Goal: Transaction & Acquisition: Purchase product/service

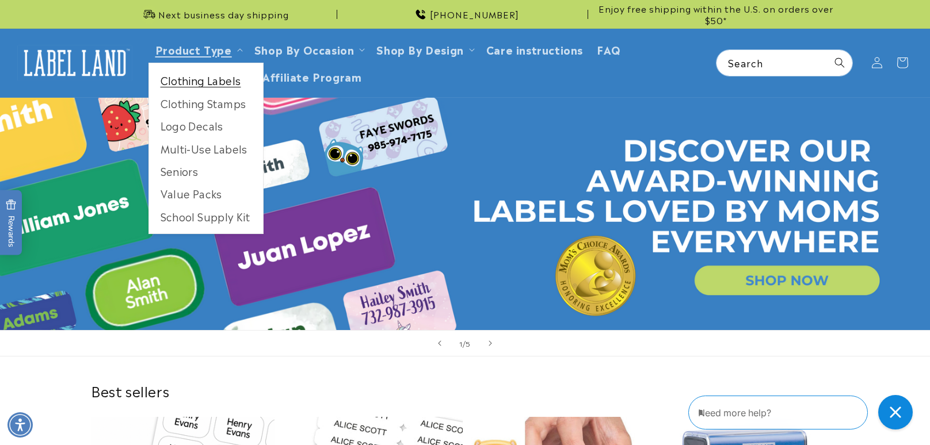
click at [219, 82] on link "Clothing Labels" at bounding box center [206, 80] width 114 height 22
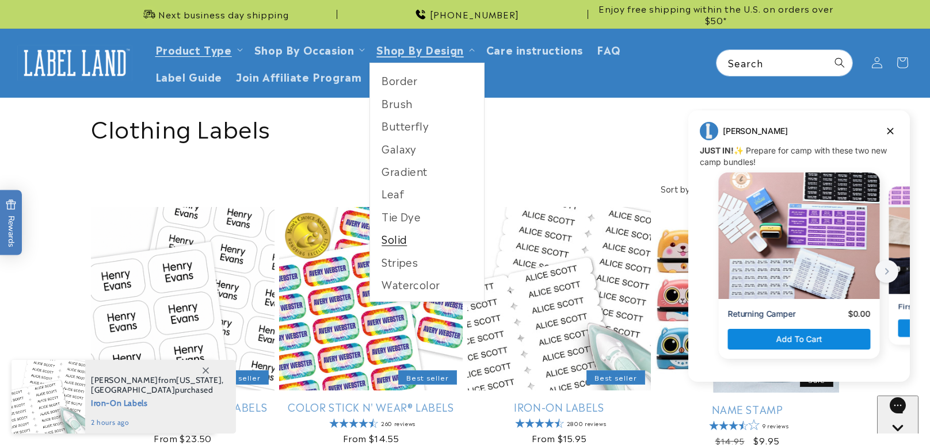
click at [391, 240] on link "Solid" at bounding box center [427, 239] width 114 height 22
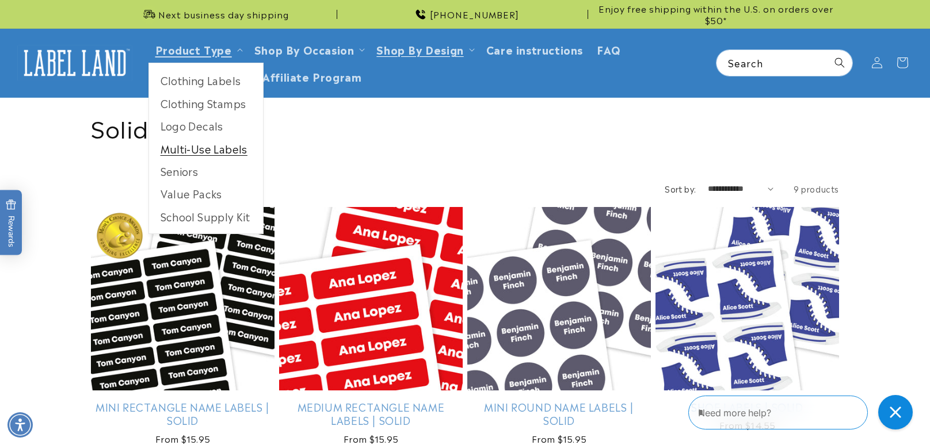
click at [205, 146] on link "Multi-Use Labels" at bounding box center [206, 149] width 114 height 22
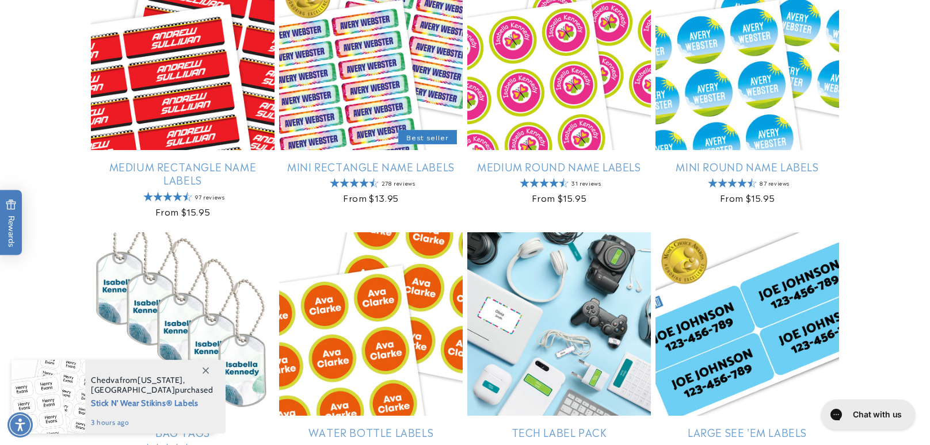
scroll to position [770, 0]
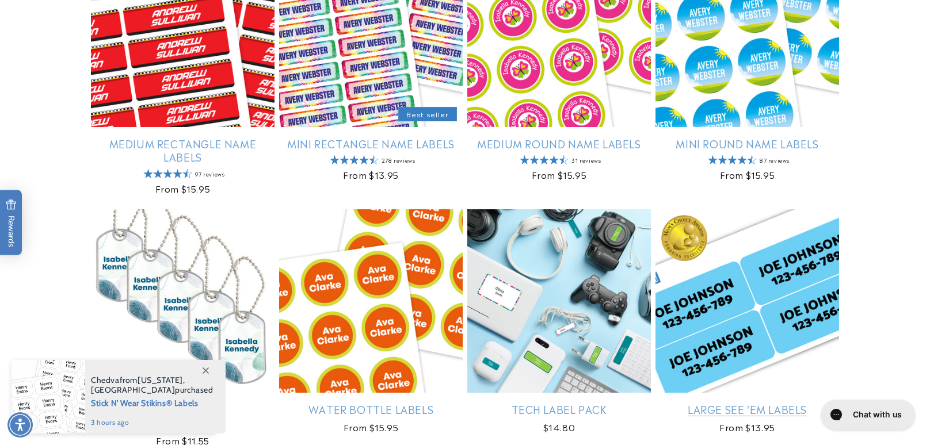
click at [732, 403] on link "Large See 'em Labels" at bounding box center [747, 409] width 184 height 13
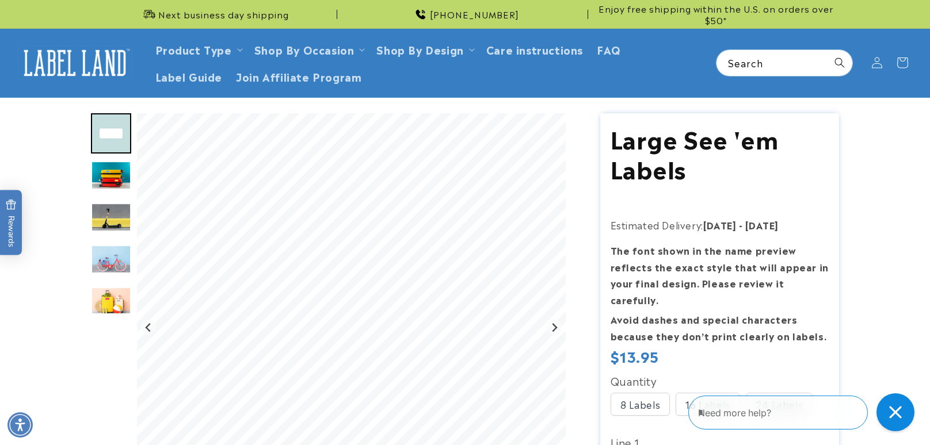
click at [888, 415] on div "Close gorgias live chat" at bounding box center [895, 412] width 25 height 25
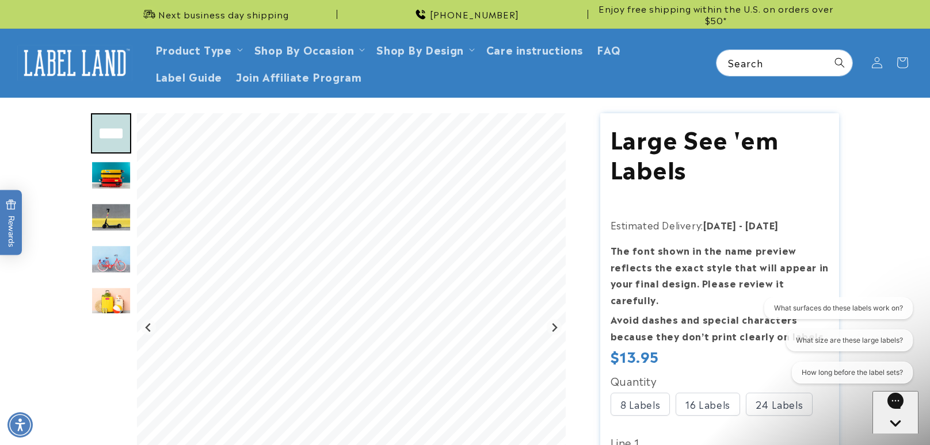
click at [791, 387] on div "What surfaces do these labels work on? What size are these large labels? How lo…" at bounding box center [837, 342] width 150 height 91
click at [765, 388] on html "What surfaces do these labels work on? What size are these large labels? How lo…" at bounding box center [837, 342] width 162 height 91
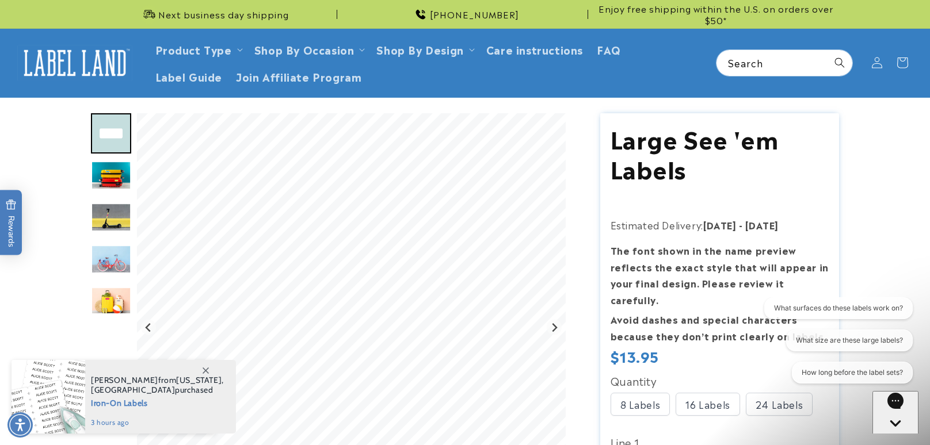
click at [765, 388] on html "What surfaces do these labels work on? What size are these large labels? How lo…" at bounding box center [837, 342] width 162 height 91
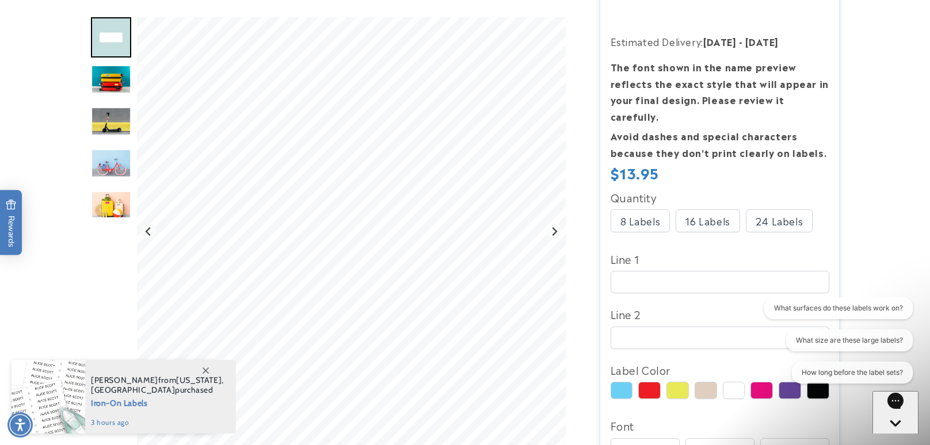
scroll to position [186, 0]
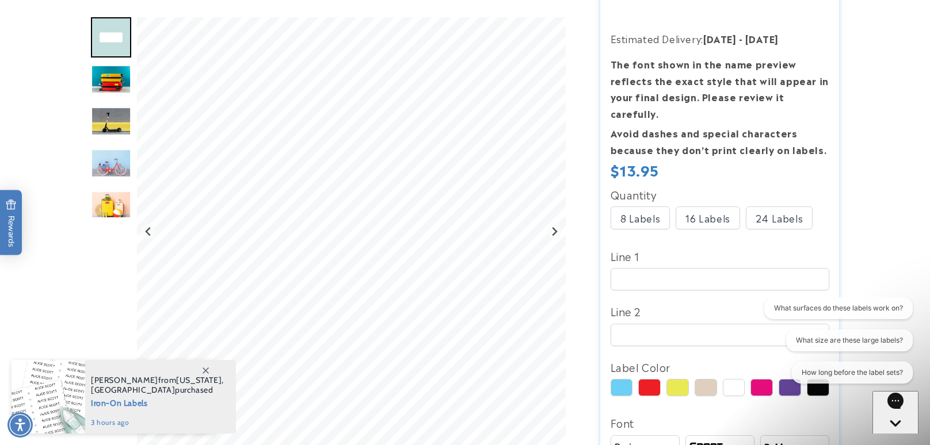
click at [777, 207] on div "24 Labels" at bounding box center [779, 218] width 67 height 23
